Goal: Check status: Check status

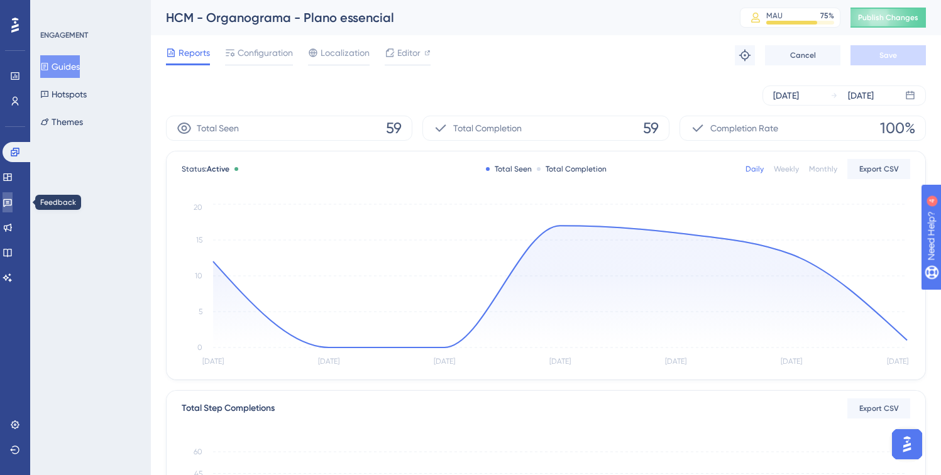
click at [10, 203] on icon at bounding box center [8, 202] width 10 height 10
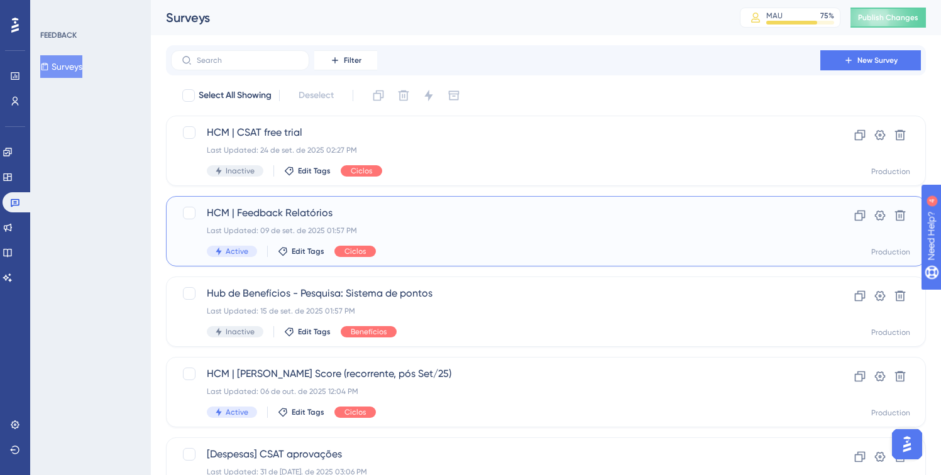
click at [414, 240] on div "HCM | Feedback Relatórios Last Updated: 09 de set. de 2025 01:57 PM Active Edit…" at bounding box center [496, 232] width 578 height 52
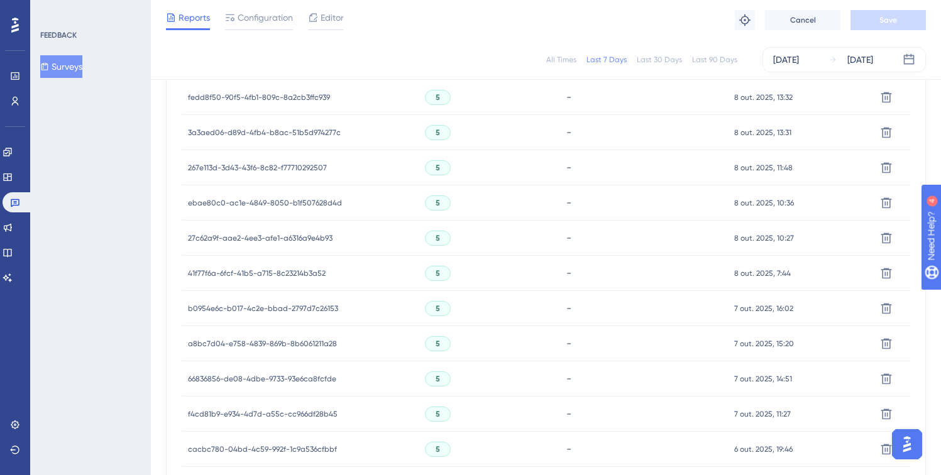
scroll to position [299, 0]
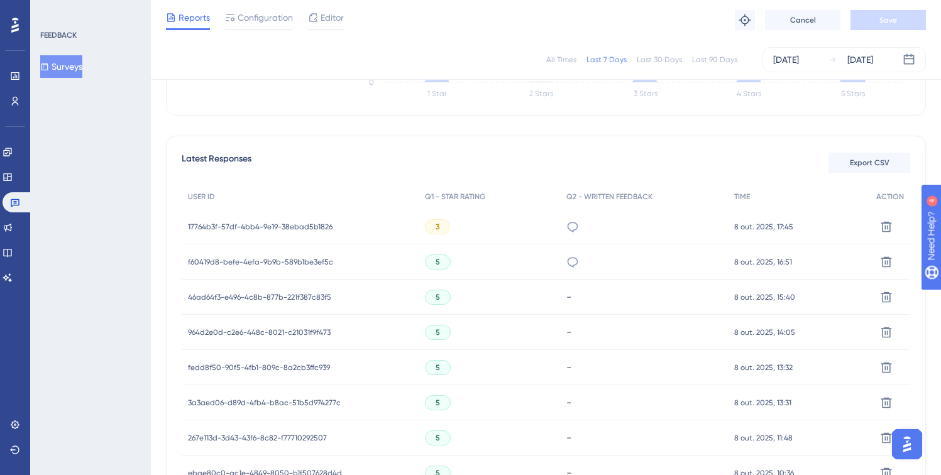
click at [242, 231] on span "17764b3f-57df-4bb4-9e19-38ebad5b1826" at bounding box center [260, 227] width 145 height 10
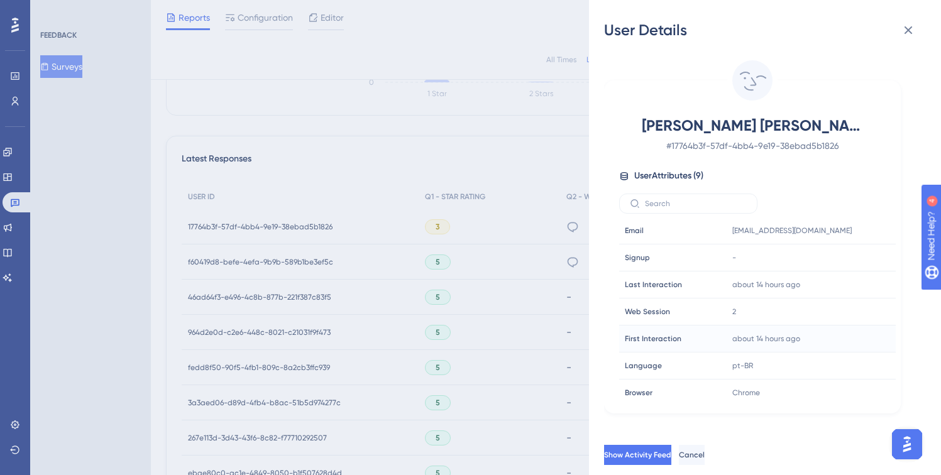
scroll to position [0, 0]
click at [806, 128] on span "[PERSON_NAME] [PERSON_NAME] Junior" at bounding box center [752, 126] width 221 height 20
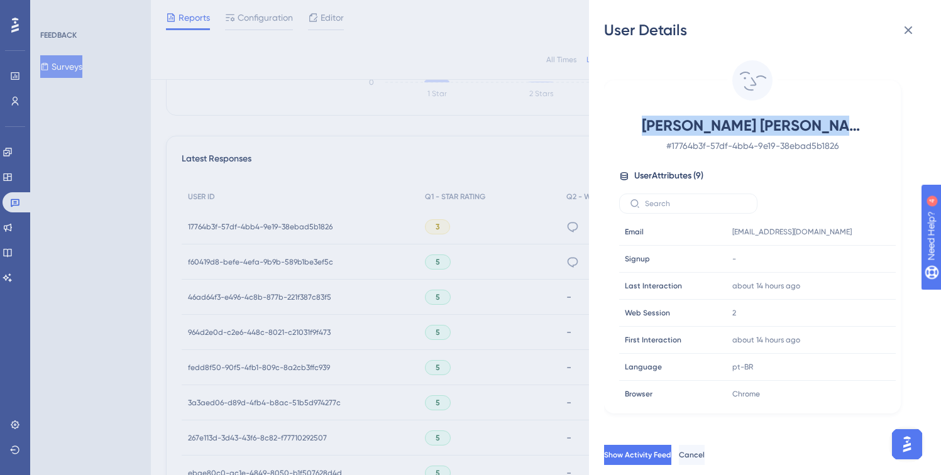
click at [806, 128] on span "[PERSON_NAME] [PERSON_NAME] Junior" at bounding box center [752, 126] width 221 height 20
copy span "[PERSON_NAME] [PERSON_NAME] Junior"
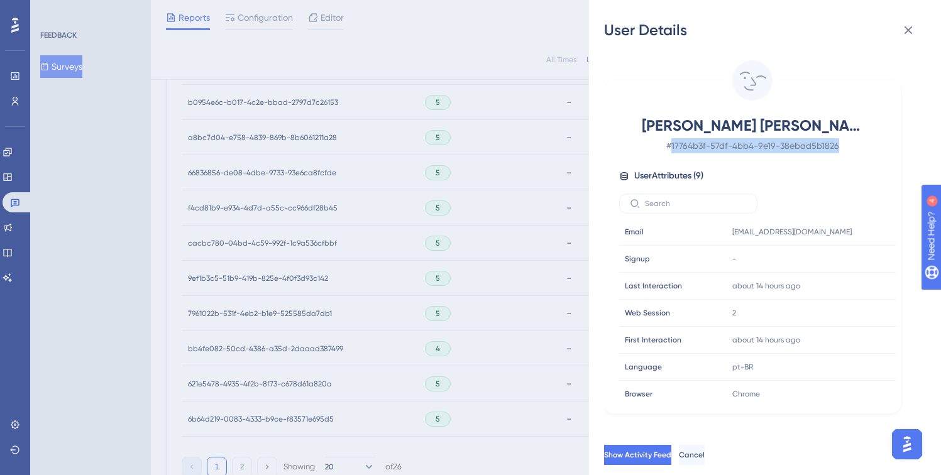
drag, startPoint x: 836, startPoint y: 147, endPoint x: 673, endPoint y: 146, distance: 163.5
click at [673, 146] on span "# 17764b3f-57df-4bb4-9e19-38ebad5b1826" at bounding box center [752, 145] width 221 height 15
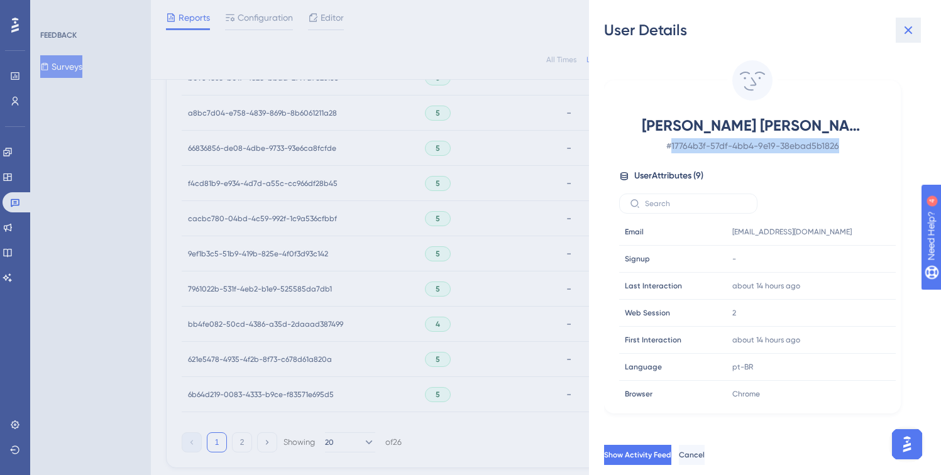
click at [918, 28] on button at bounding box center [908, 30] width 25 height 25
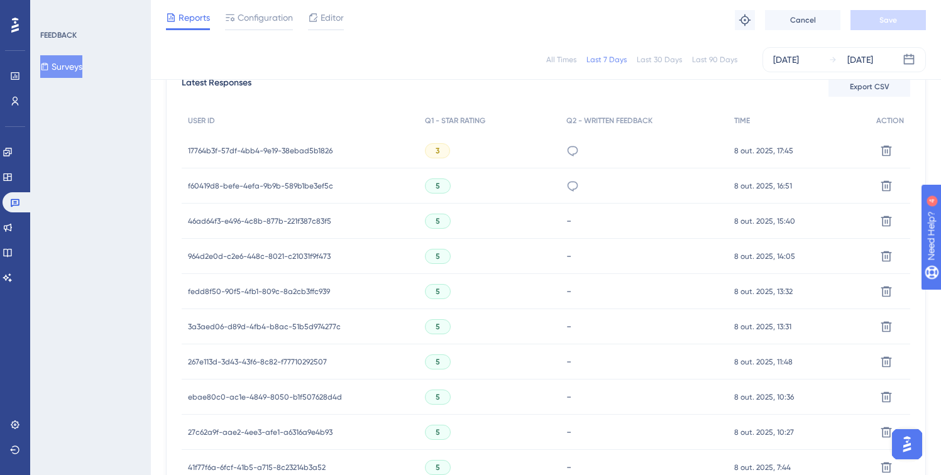
scroll to position [159, 0]
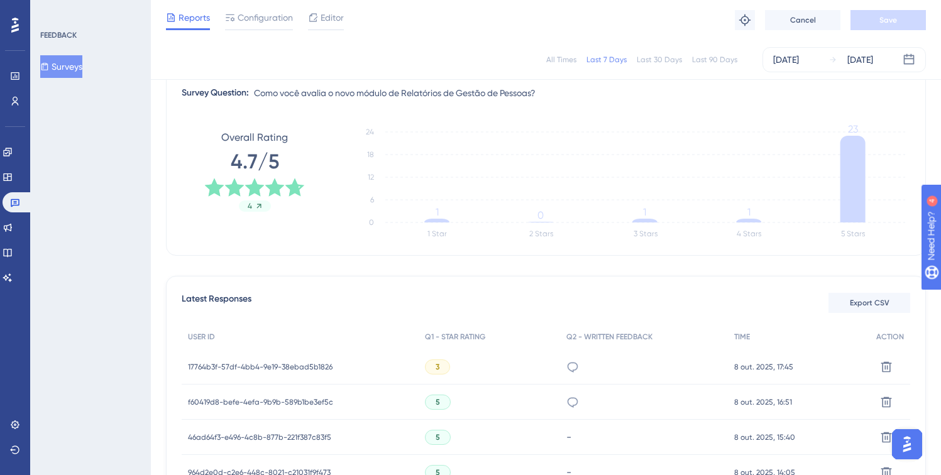
click at [244, 404] on span "f60419d8-befe-4efa-9b9b-589b1be3ef5c" at bounding box center [260, 402] width 145 height 10
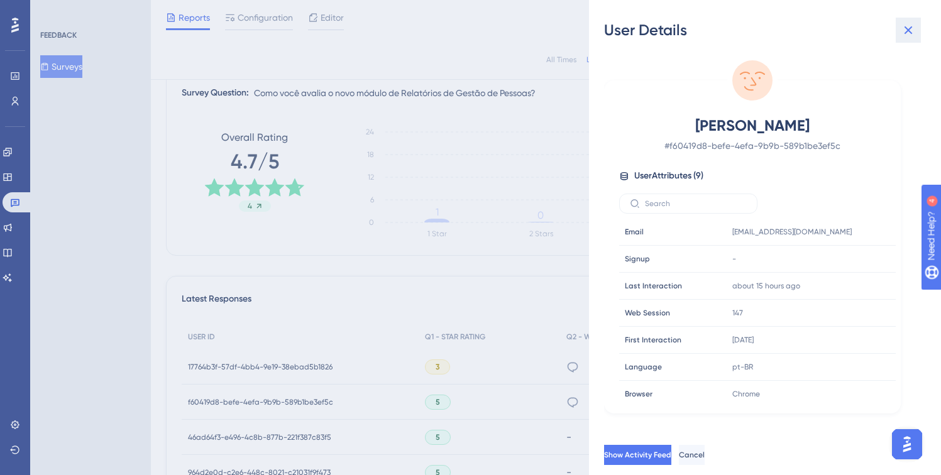
click at [911, 25] on icon at bounding box center [908, 30] width 15 height 15
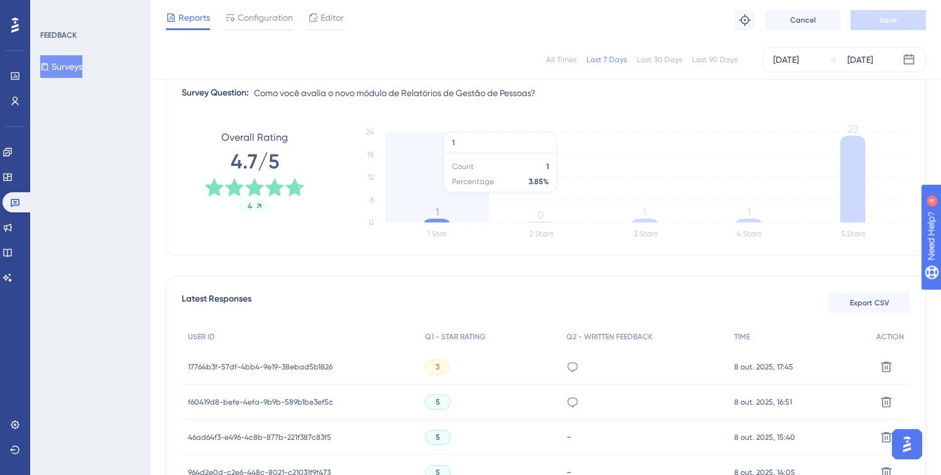
scroll to position [0, 0]
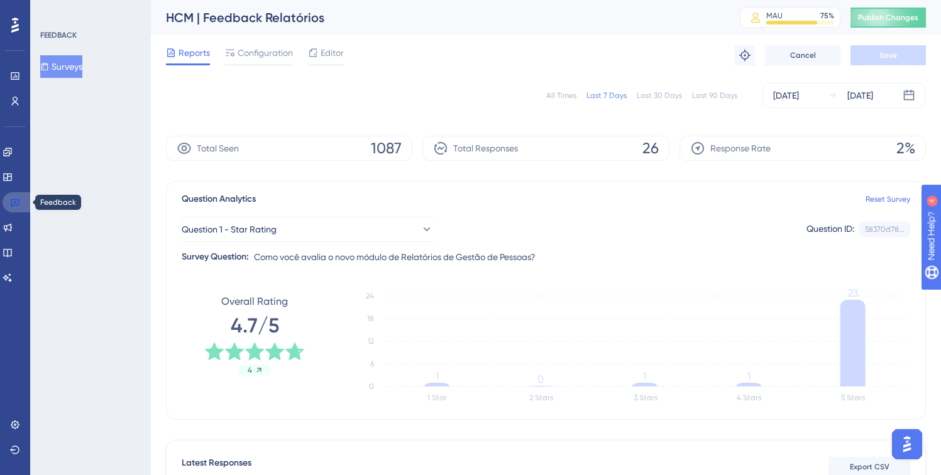
click at [21, 208] on link at bounding box center [18, 202] width 30 height 20
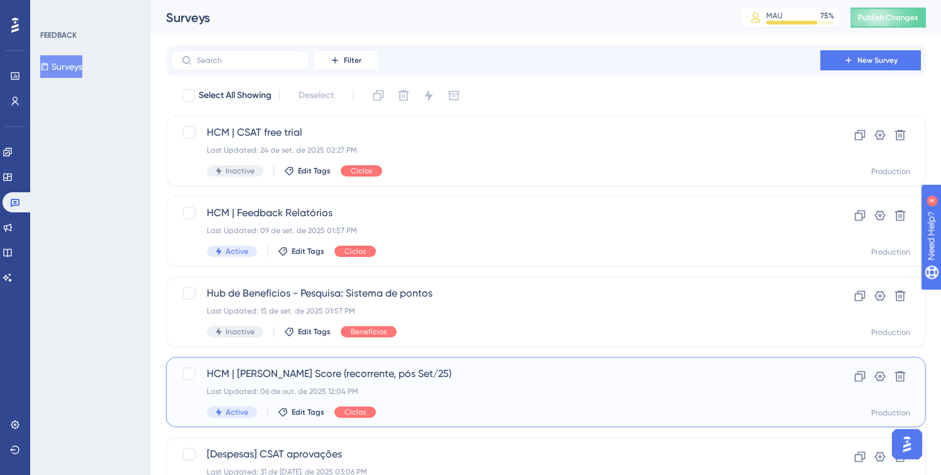
click at [325, 399] on div "HCM | [PERSON_NAME] Score (recorrente, pós Set/25) Last Updated: 06 de out. de …" at bounding box center [496, 393] width 578 height 52
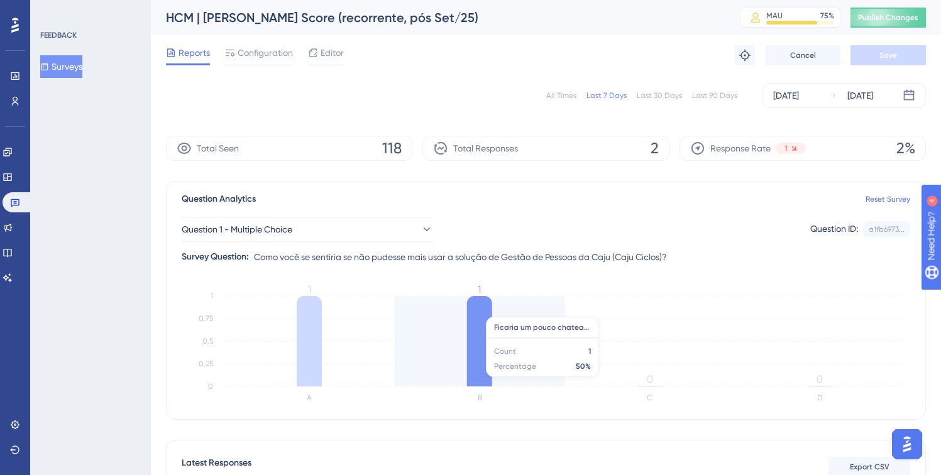
scroll to position [215, 0]
